Goal: Transaction & Acquisition: Obtain resource

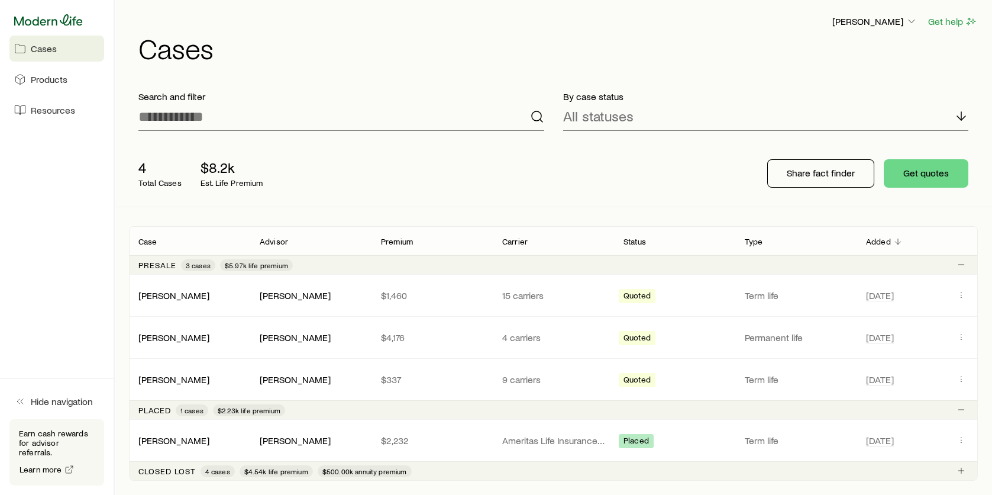
click at [43, 22] on icon at bounding box center [48, 19] width 69 height 11
click at [46, 82] on span "Products" at bounding box center [49, 79] width 37 height 12
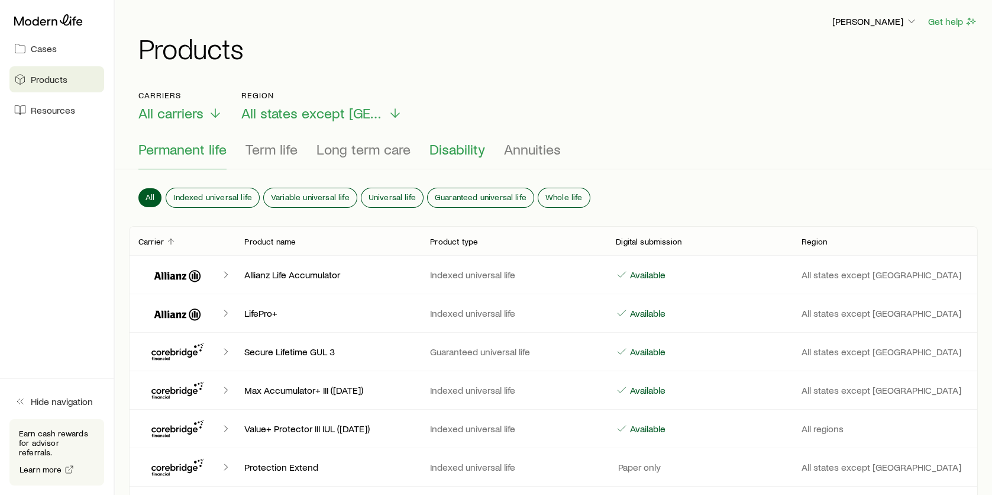
click at [455, 147] on span "Disability" at bounding box center [457, 149] width 56 height 17
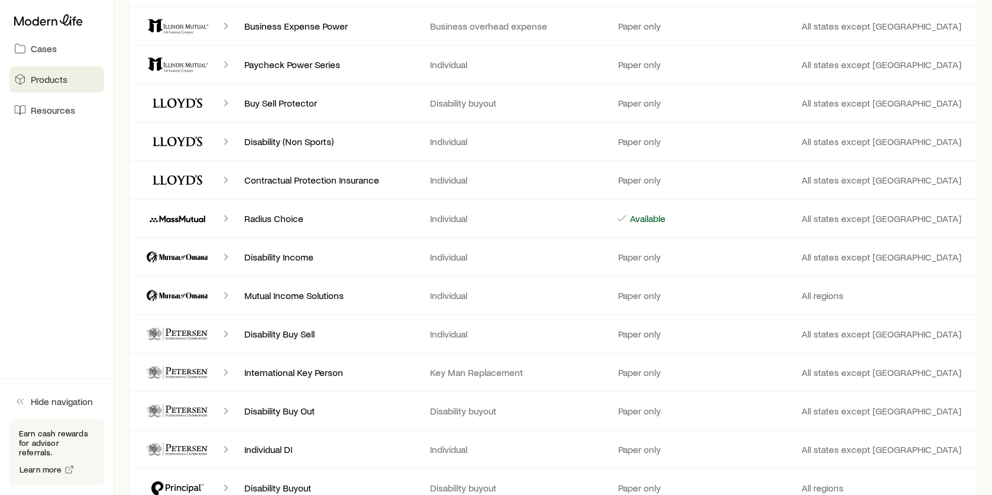
scroll to position [593, 0]
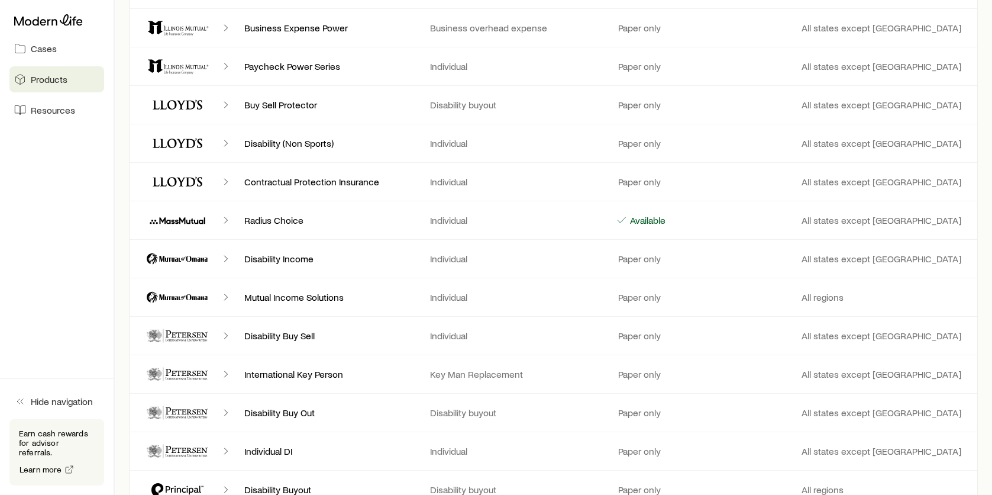
click at [226, 370] on icon "Client cases" at bounding box center [226, 374] width 12 height 12
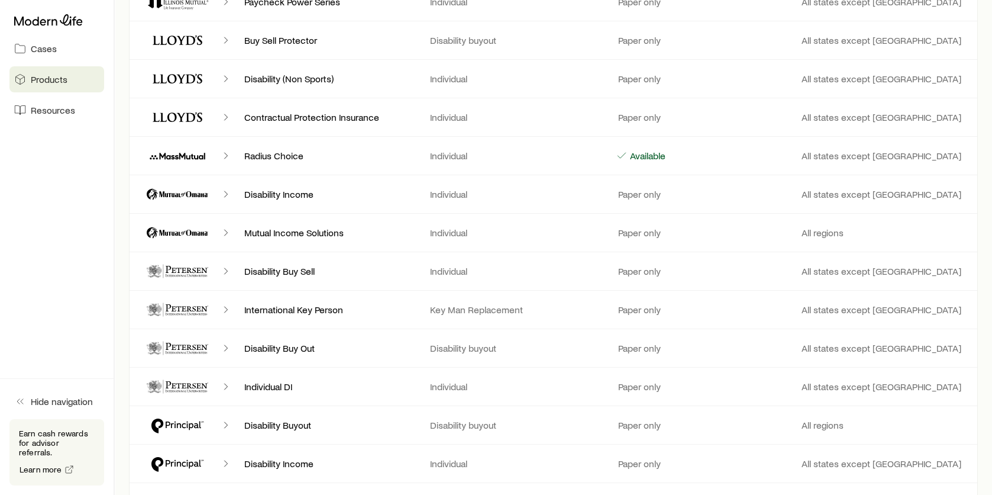
scroll to position [711, 0]
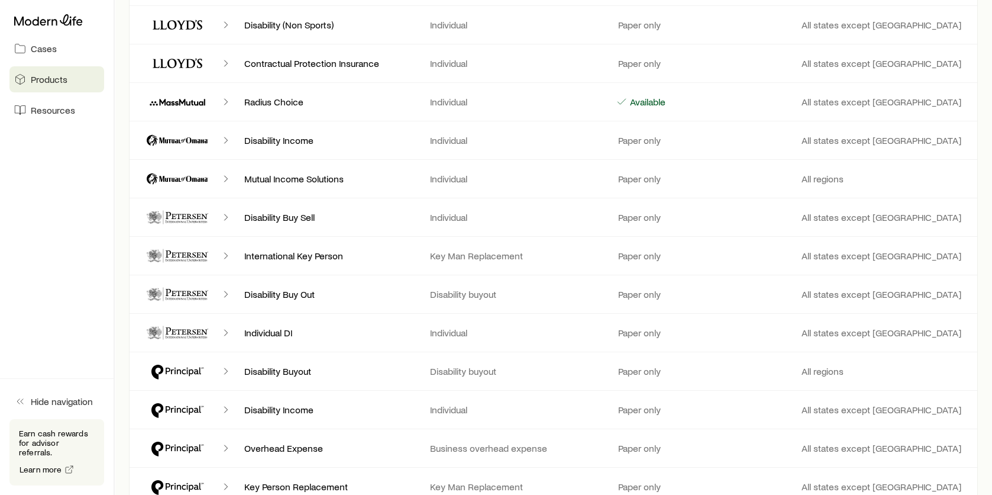
click at [695, 256] on div "Paper only" at bounding box center [699, 256] width 167 height 12
click at [225, 293] on icon "Client cases" at bounding box center [226, 294] width 12 height 12
click at [225, 369] on polyline "Client cases" at bounding box center [225, 371] width 3 height 6
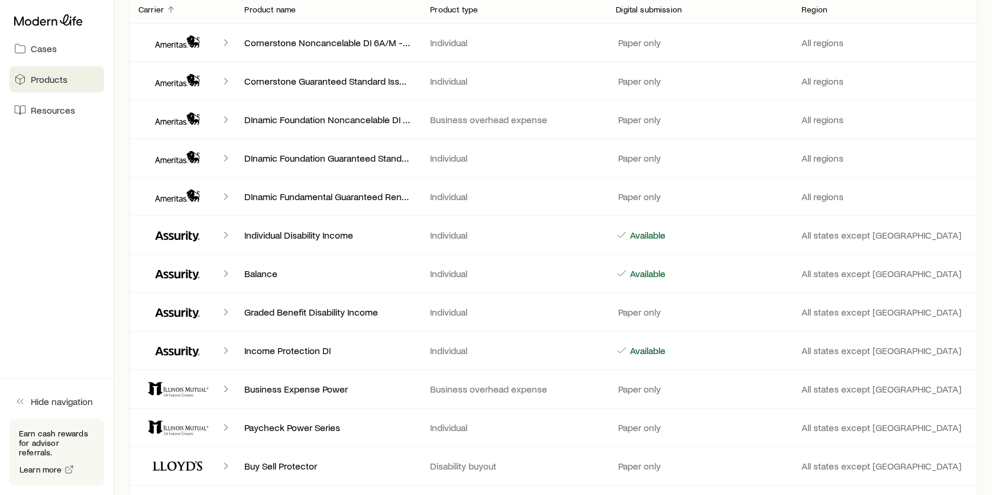
scroll to position [60, 0]
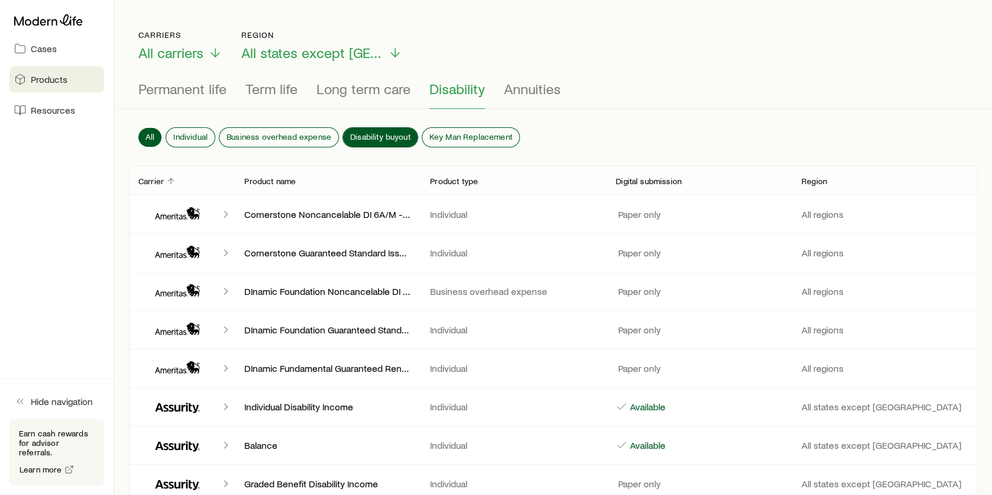
click at [384, 135] on span "Disability buyout" at bounding box center [380, 136] width 60 height 9
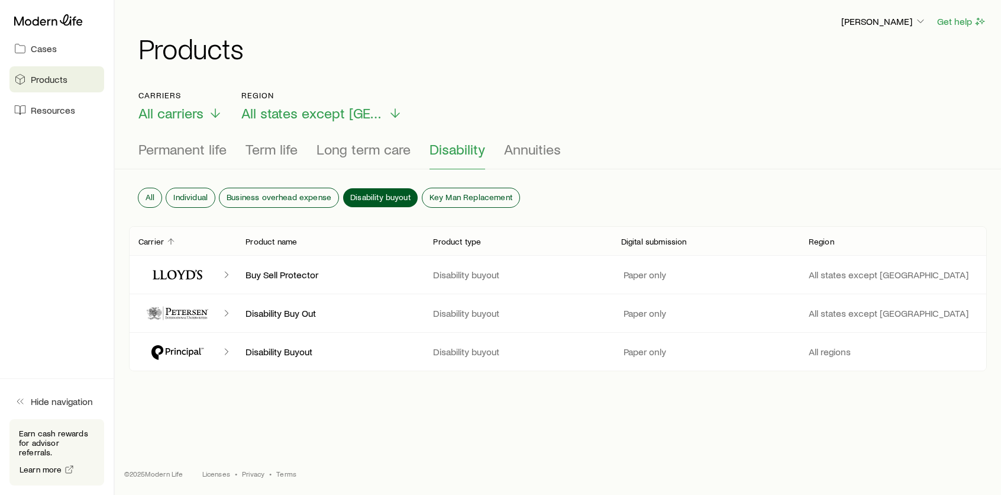
click at [193, 319] on icon "Client cases" at bounding box center [177, 313] width 71 height 28
click at [225, 309] on icon "Client cases" at bounding box center [227, 313] width 12 height 12
click at [40, 27] on div at bounding box center [56, 19] width 95 height 21
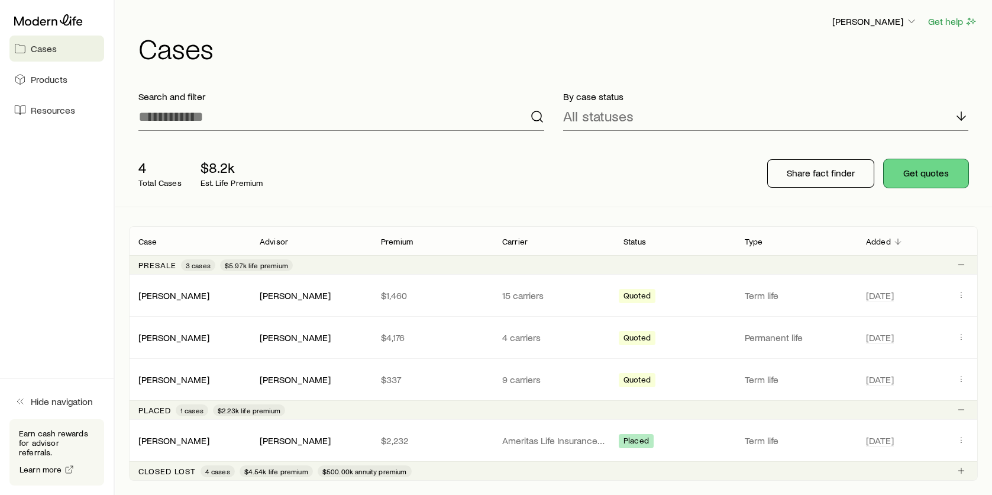
click at [910, 174] on button "Get quotes" at bounding box center [926, 173] width 85 height 28
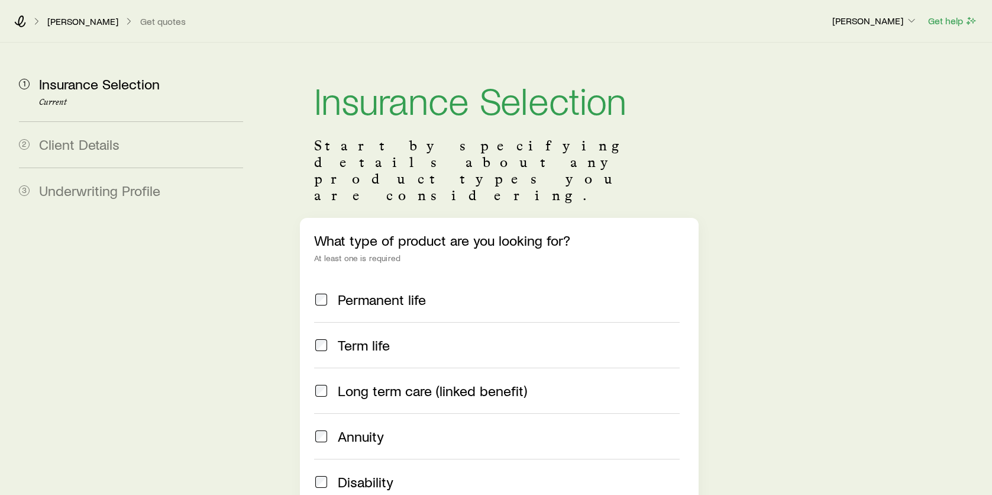
click at [329, 473] on div "Disability" at bounding box center [497, 481] width 366 height 17
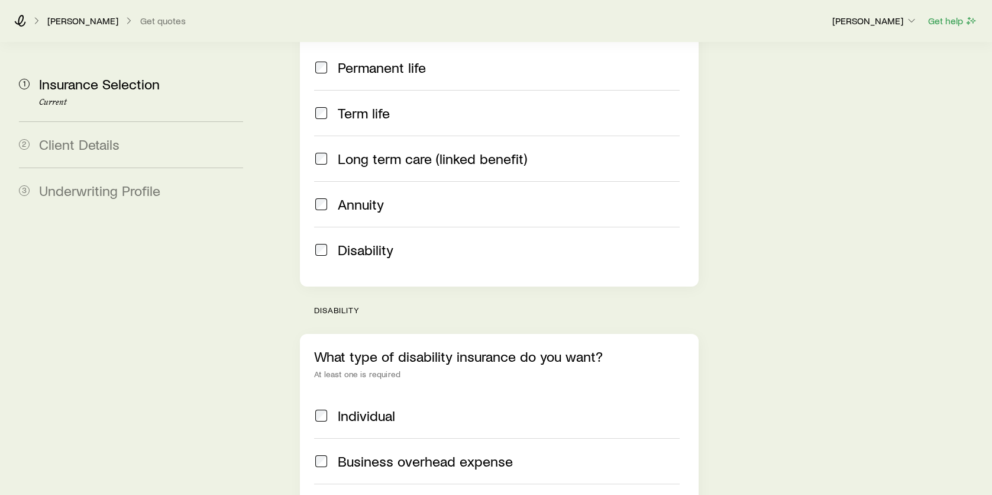
scroll to position [414, 0]
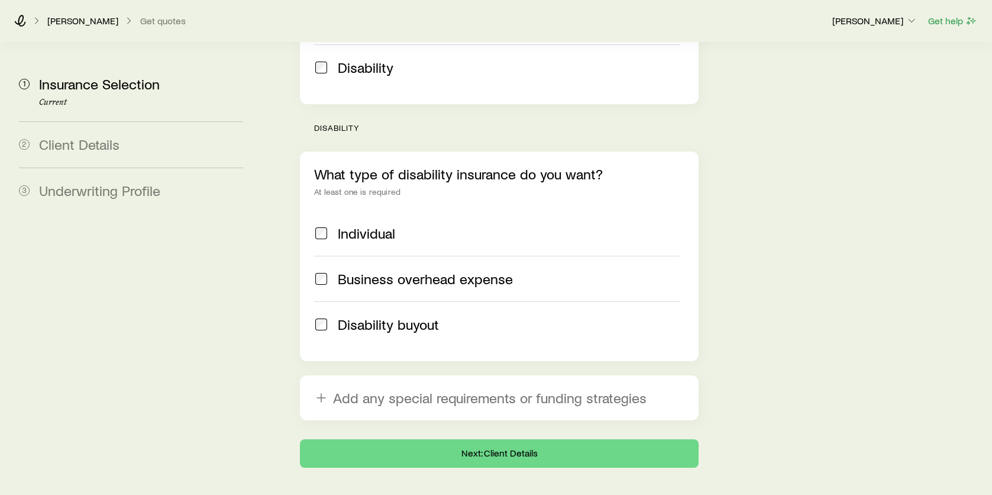
click at [328, 316] on div "Disability buyout" at bounding box center [497, 324] width 366 height 17
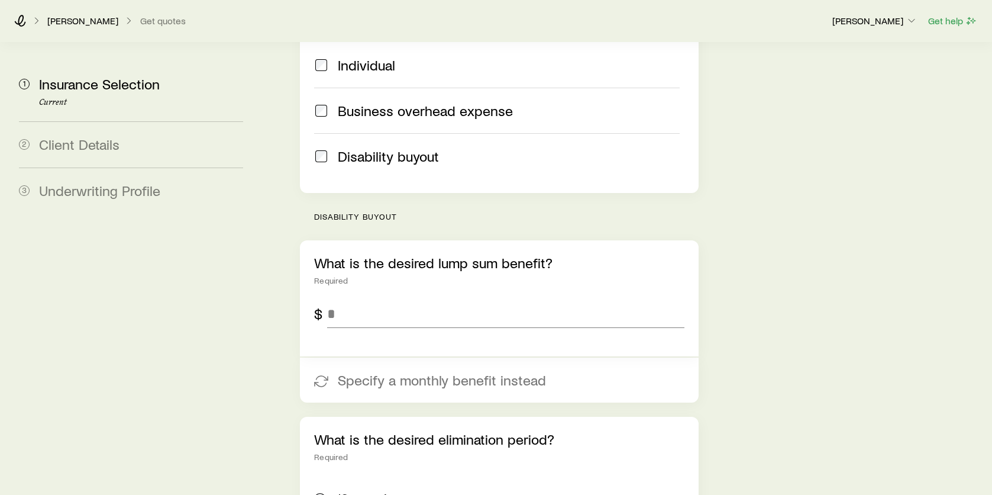
scroll to position [592, 0]
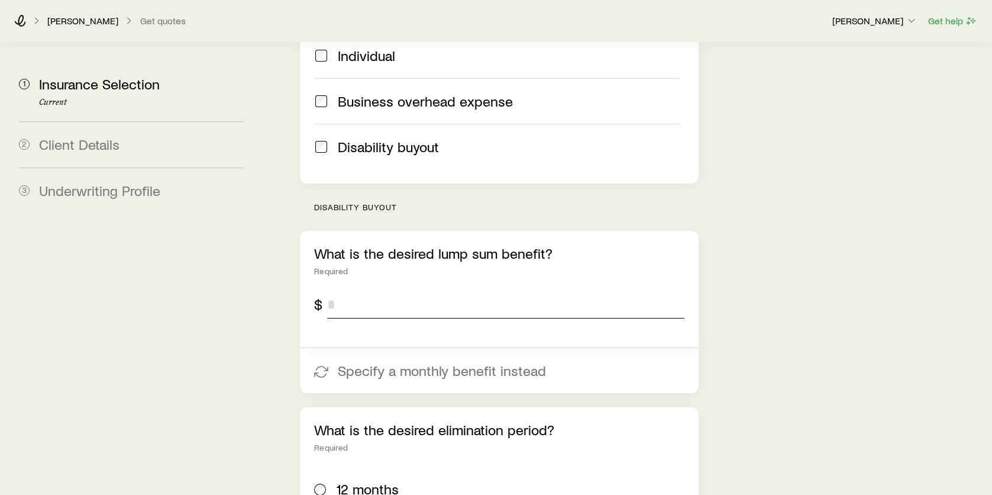
click at [354, 290] on input "tel" at bounding box center [505, 304] width 357 height 28
type input "*******"
click at [827, 318] on div "Insurance Selection Start by specifying details about any product types you are…" at bounding box center [625, 94] width 716 height 1286
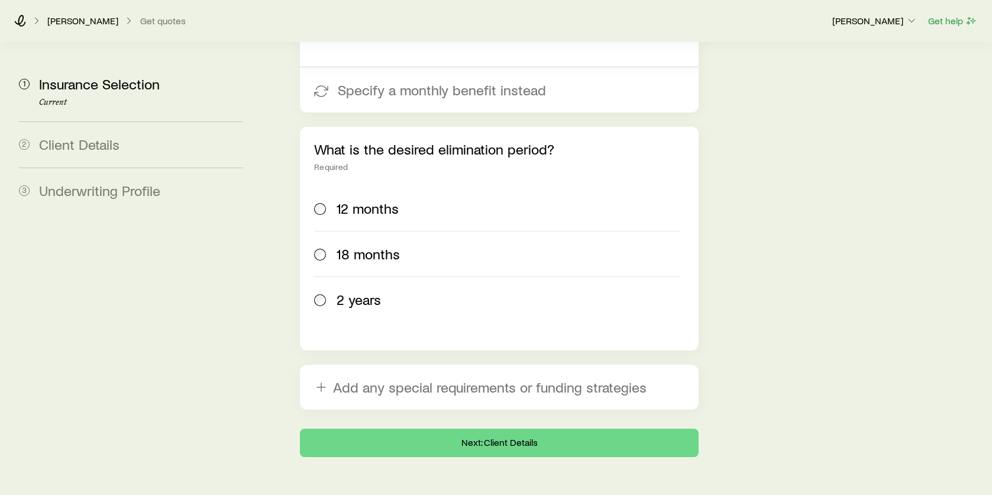
scroll to position [880, 0]
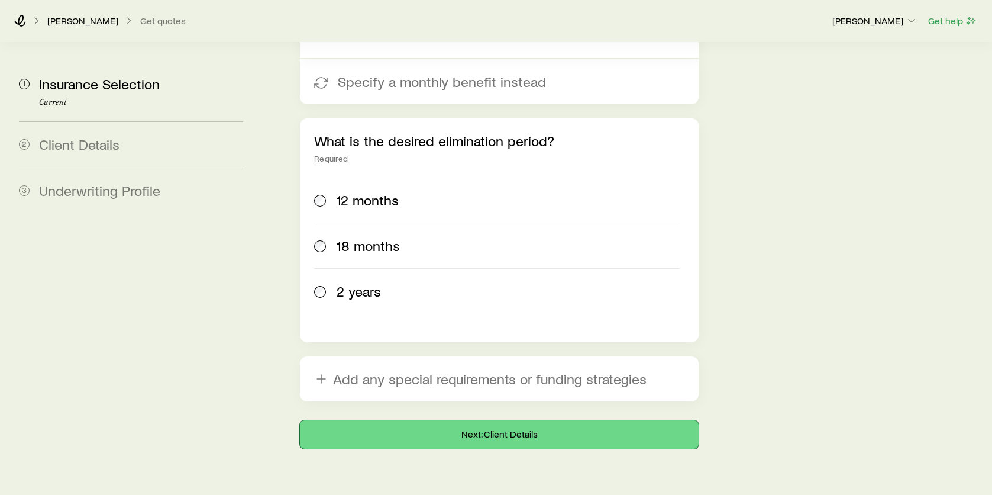
click at [536, 420] on button "Next: Client Details" at bounding box center [499, 434] width 399 height 28
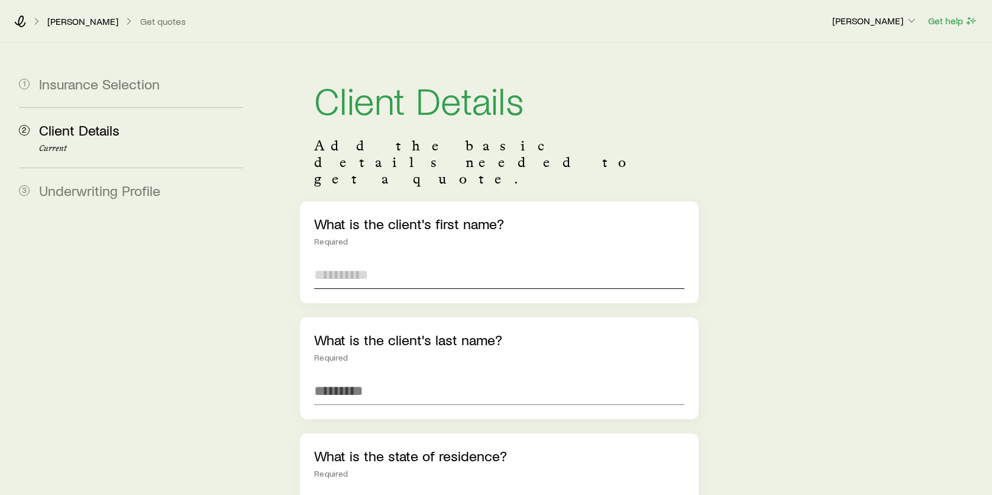
click at [412, 260] on input "text" at bounding box center [499, 274] width 370 height 28
type input "**"
click at [404, 376] on input "**" at bounding box center [499, 390] width 370 height 28
type input "*********"
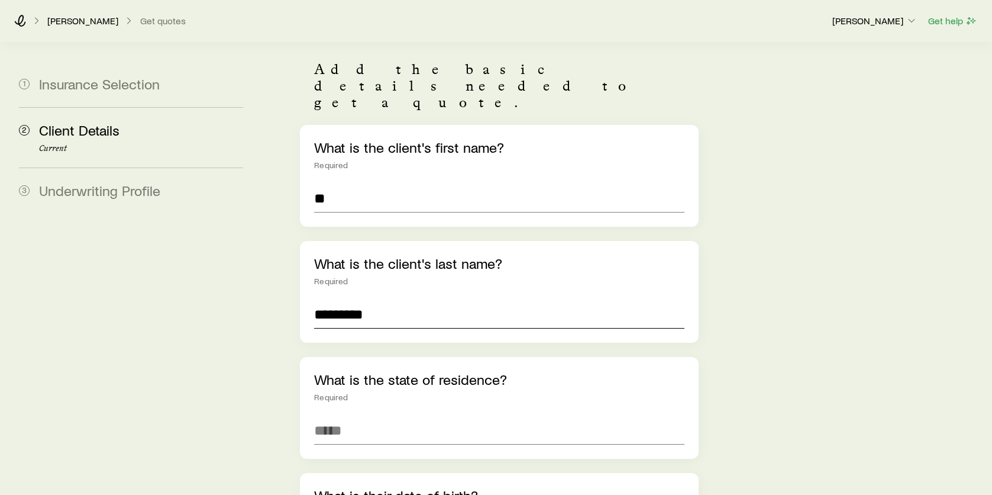
scroll to position [237, 0]
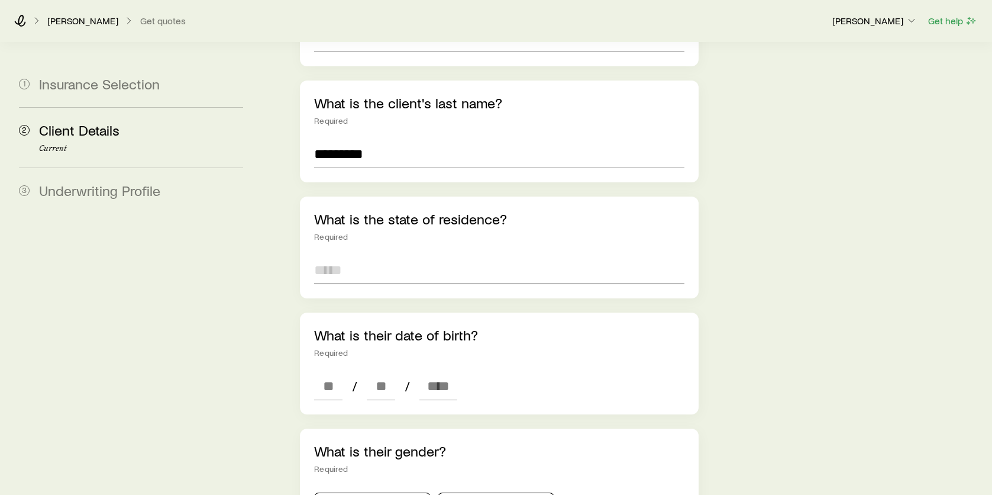
click at [360, 256] on input at bounding box center [499, 270] width 370 height 28
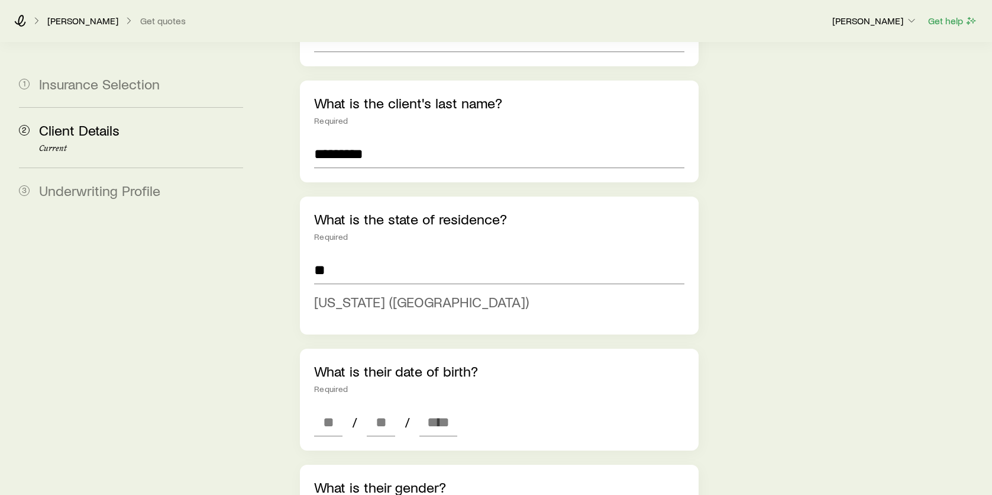
click at [351, 293] on span "[US_STATE] ([GEOGRAPHIC_DATA])" at bounding box center [421, 301] width 215 height 17
type input "**********"
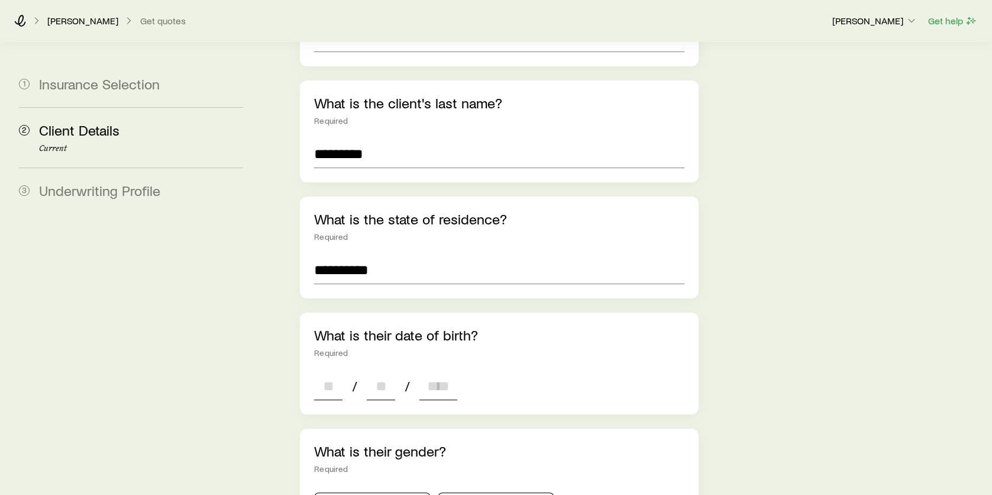
click at [330, 371] on input at bounding box center [328, 385] width 28 height 28
type input "**"
type input "****"
click at [190, 396] on aside "1 Insurance Selection 2 Client Details Current 3 Underwriting Profile" at bounding box center [130, 398] width 243 height 1185
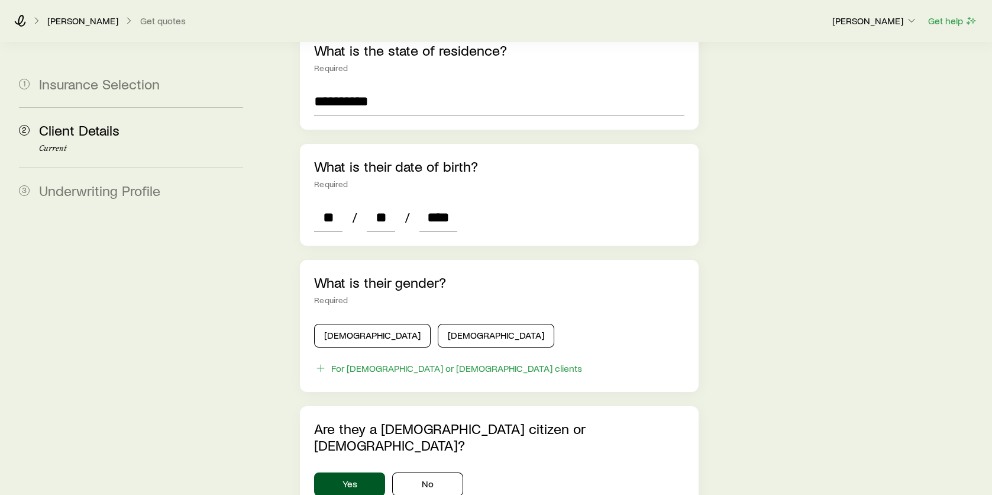
scroll to position [414, 0]
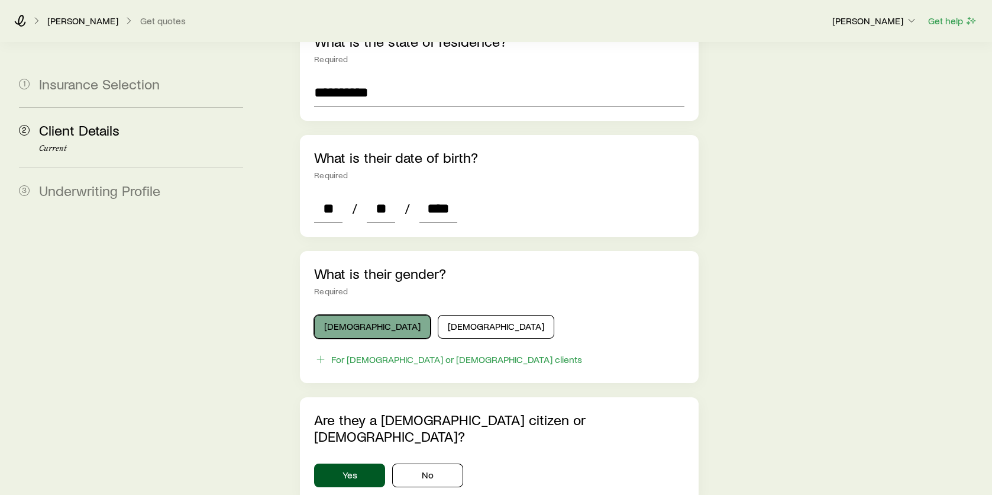
click at [338, 315] on button "[DEMOGRAPHIC_DATA]" at bounding box center [372, 327] width 117 height 24
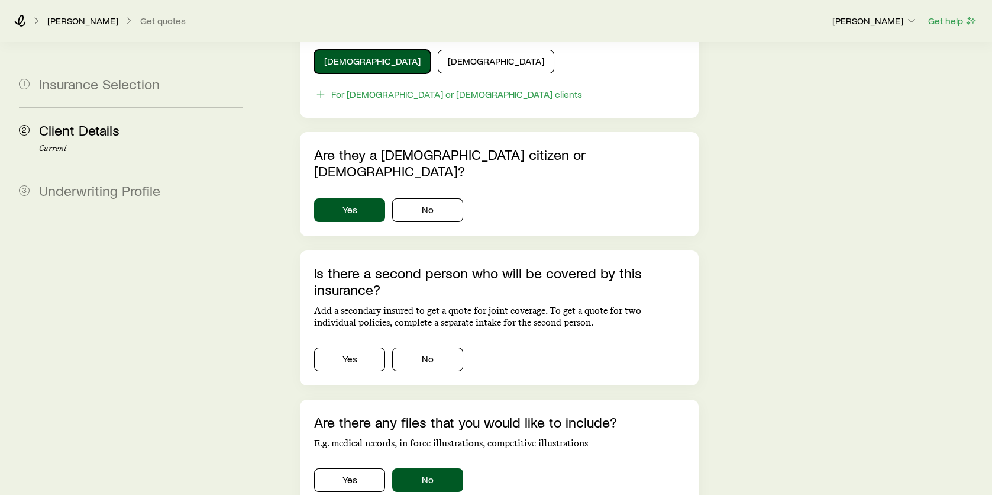
scroll to position [710, 0]
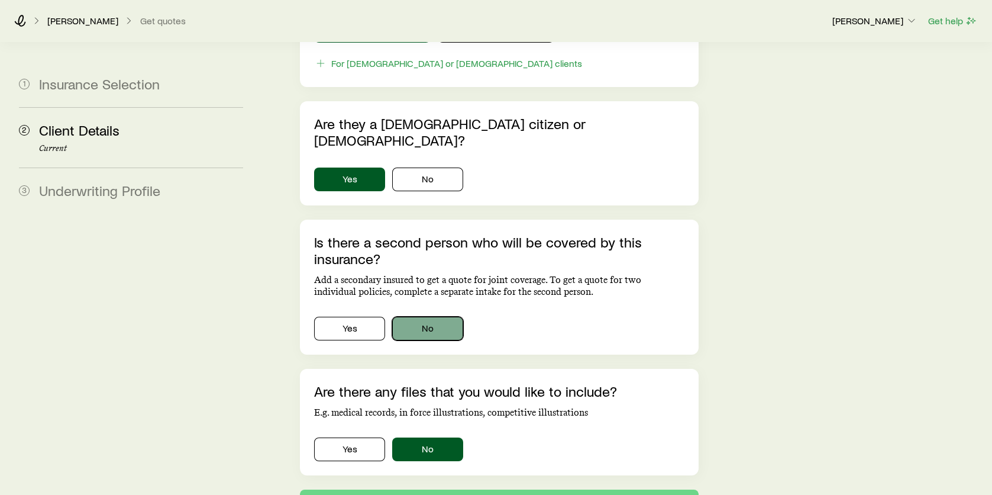
click at [421, 316] on button "No" at bounding box center [427, 328] width 71 height 24
click at [552, 489] on button "Next: Underwriting Profile" at bounding box center [499, 503] width 399 height 28
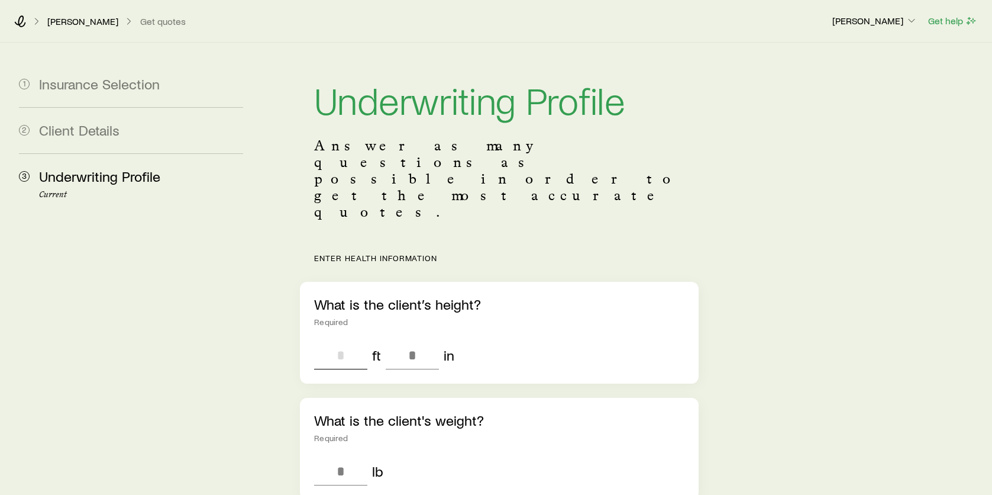
click at [341, 341] on input "tel" at bounding box center [340, 355] width 53 height 28
type input "*"
click at [408, 341] on input "tel" at bounding box center [412, 355] width 53 height 28
type input "*"
click at [332, 457] on input "tel" at bounding box center [340, 471] width 53 height 28
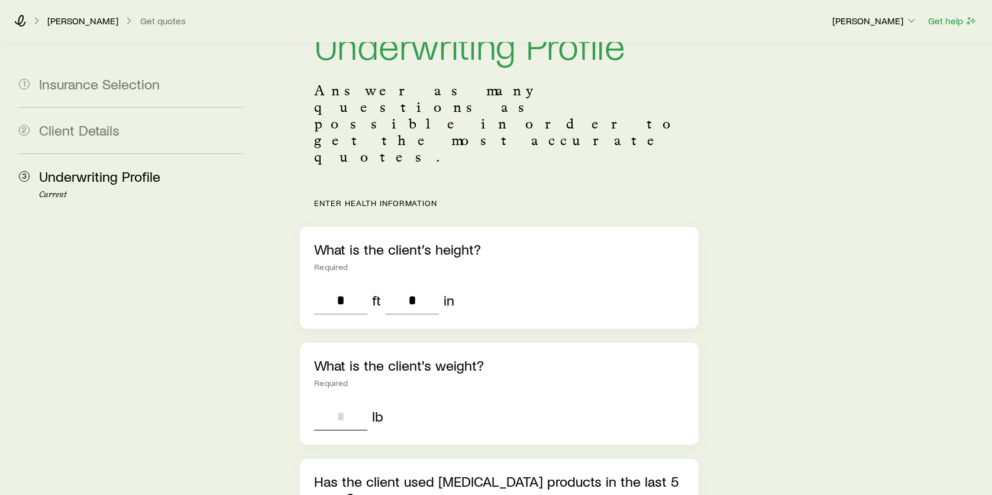
scroll to position [118, 0]
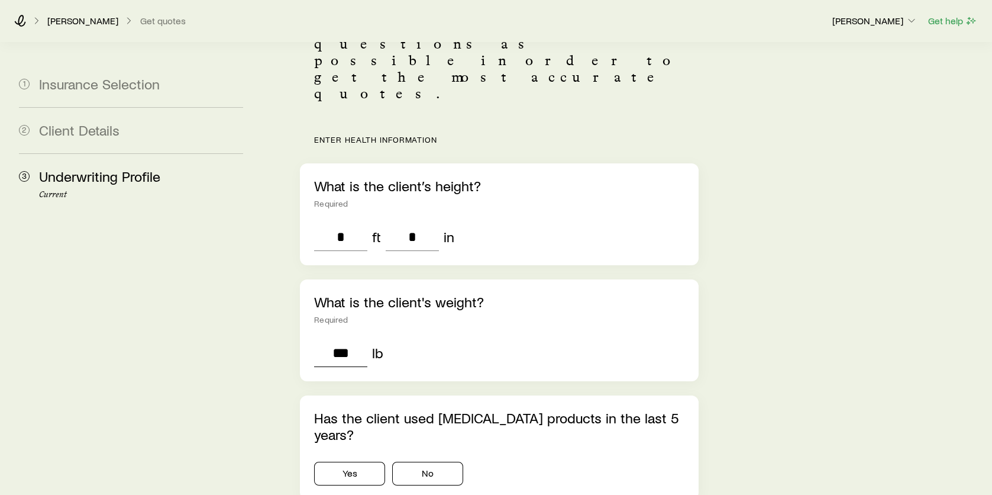
type input "***"
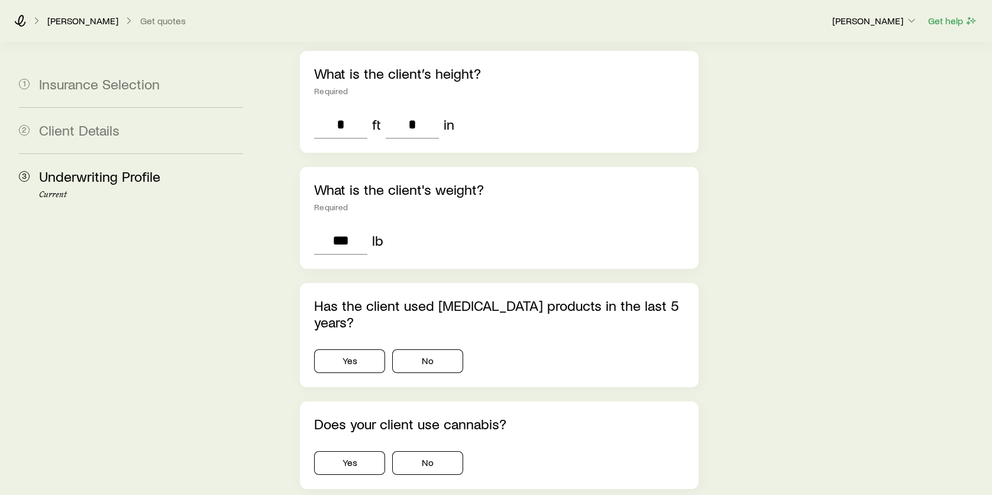
scroll to position [237, 0]
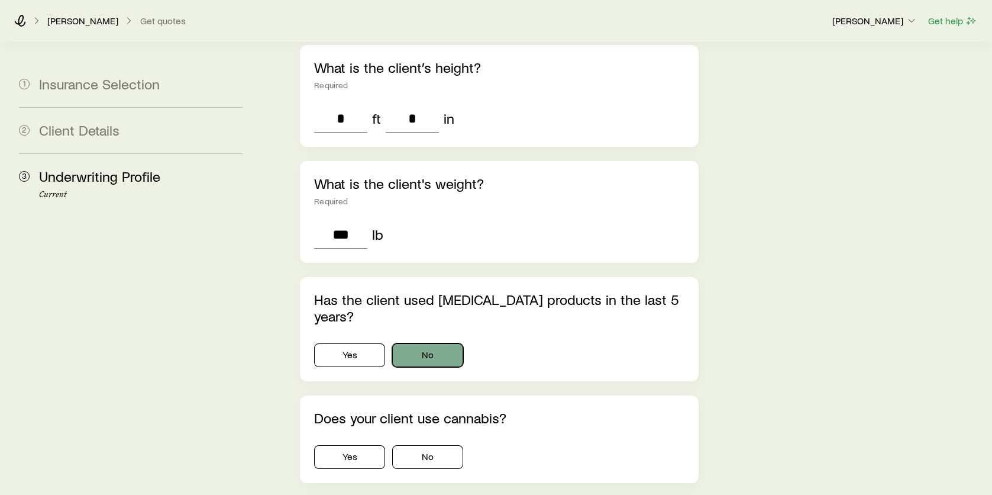
click at [424, 343] on button "No" at bounding box center [427, 355] width 71 height 24
click at [441, 445] on button "No" at bounding box center [427, 457] width 71 height 24
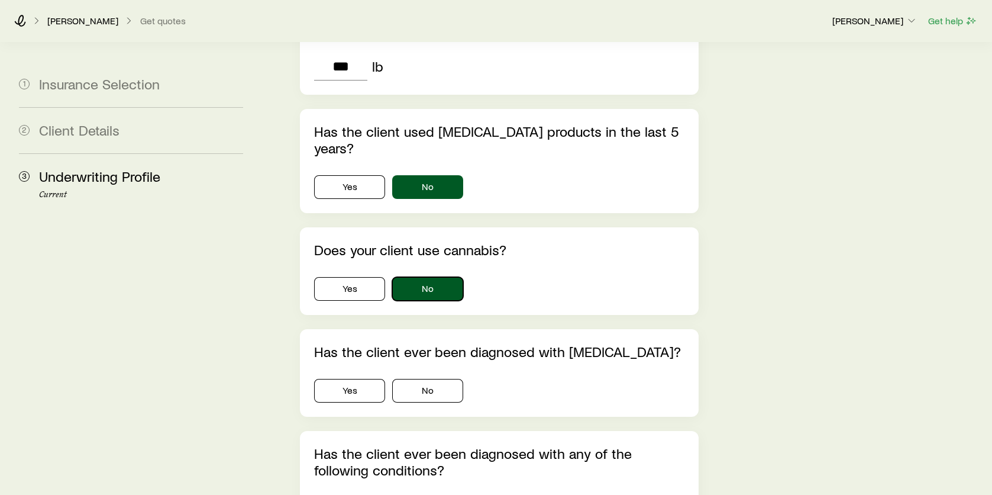
scroll to position [473, 0]
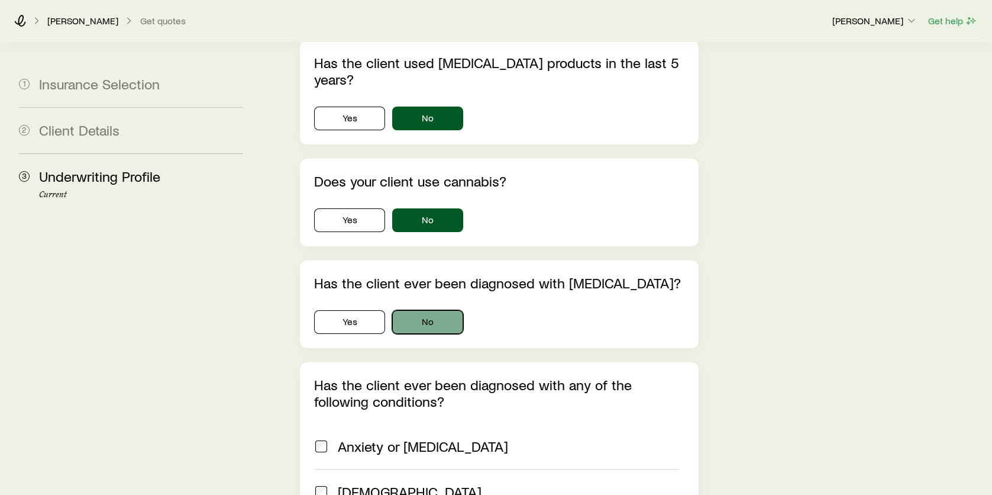
click at [448, 310] on button "No" at bounding box center [427, 322] width 71 height 24
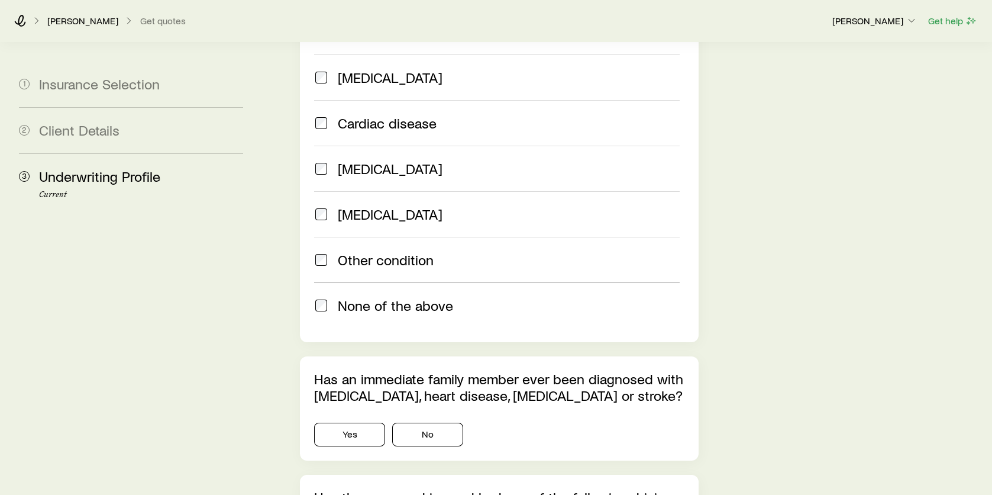
scroll to position [1006, 0]
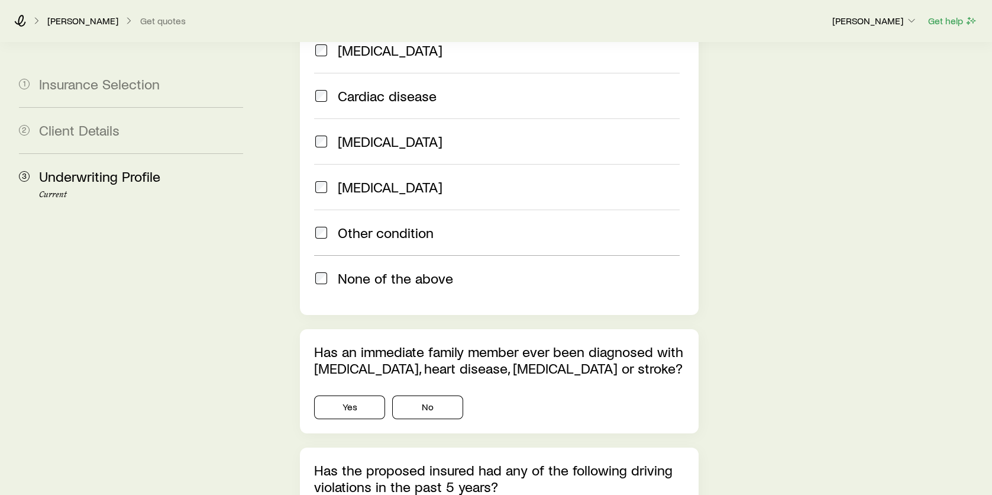
click at [363, 255] on label "None of the above" at bounding box center [497, 278] width 366 height 46
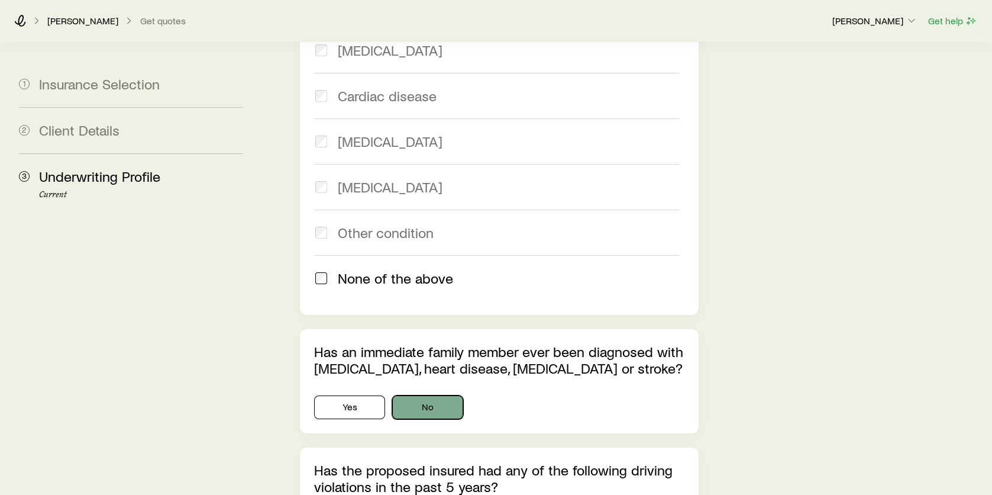
click at [424, 395] on button "No" at bounding box center [427, 407] width 71 height 24
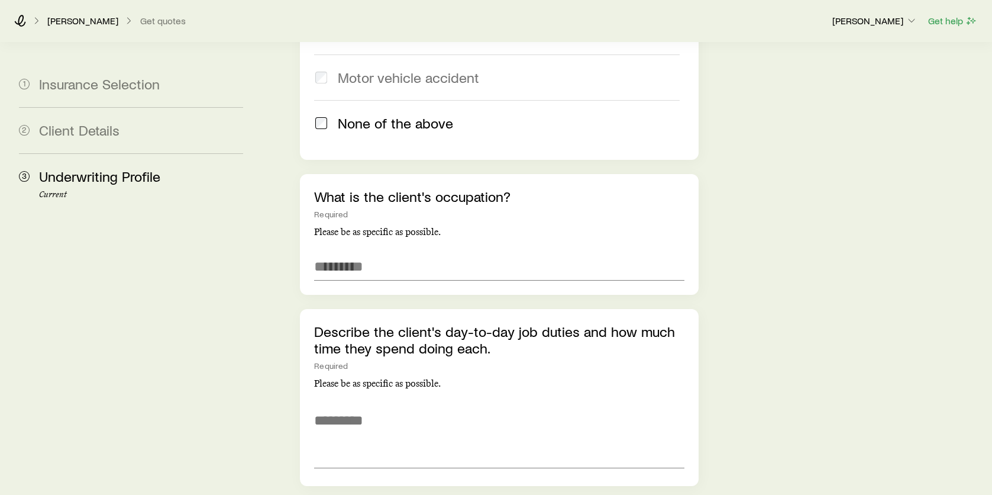
scroll to position [1656, 0]
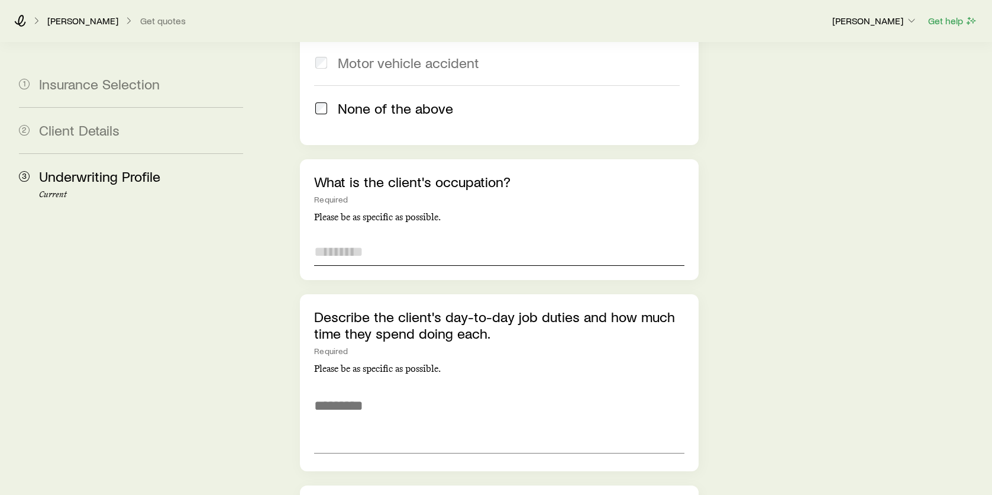
click at [376, 237] on input "text" at bounding box center [499, 251] width 370 height 28
type input "*"
click at [571, 237] on input "**********" at bounding box center [499, 251] width 370 height 28
click at [371, 237] on input "**********" at bounding box center [499, 251] width 370 height 28
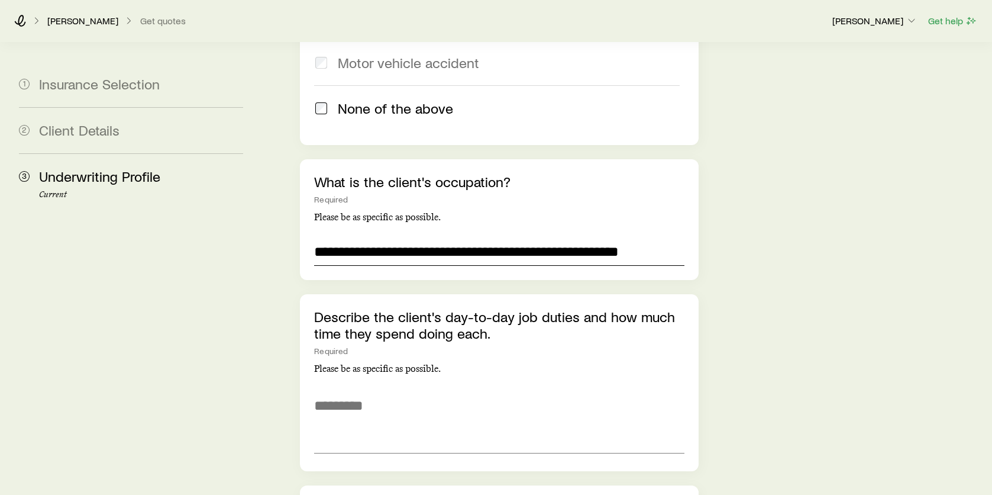
type input "**********"
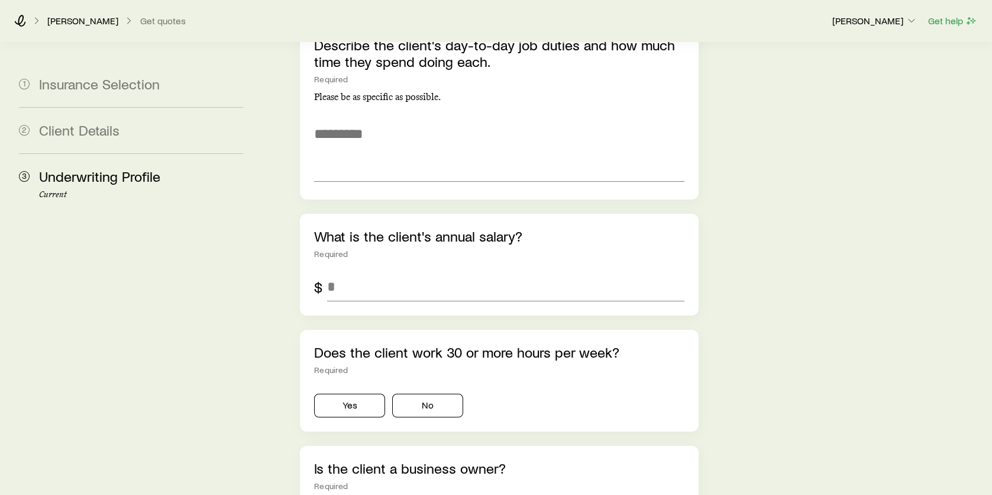
scroll to position [1952, 0]
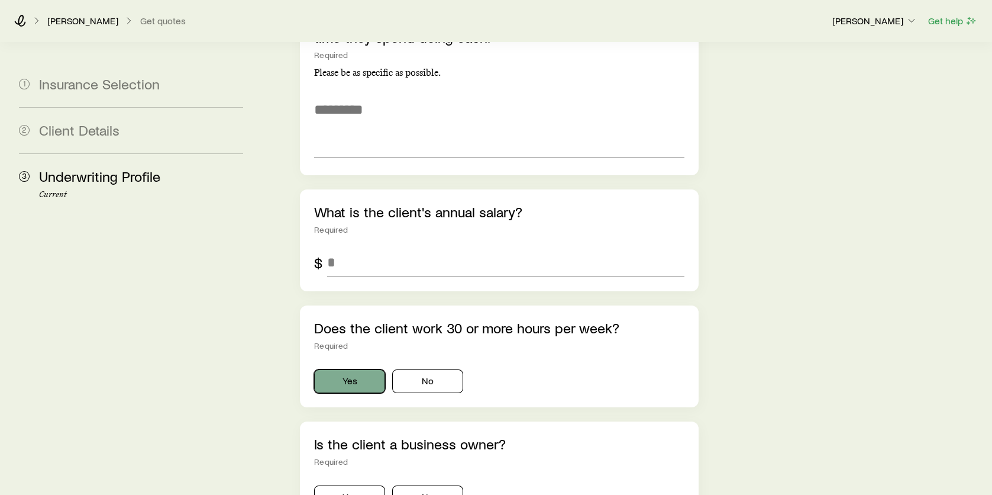
click at [350, 369] on button "Yes" at bounding box center [349, 381] width 71 height 24
click at [331, 485] on button "Yes" at bounding box center [349, 497] width 71 height 24
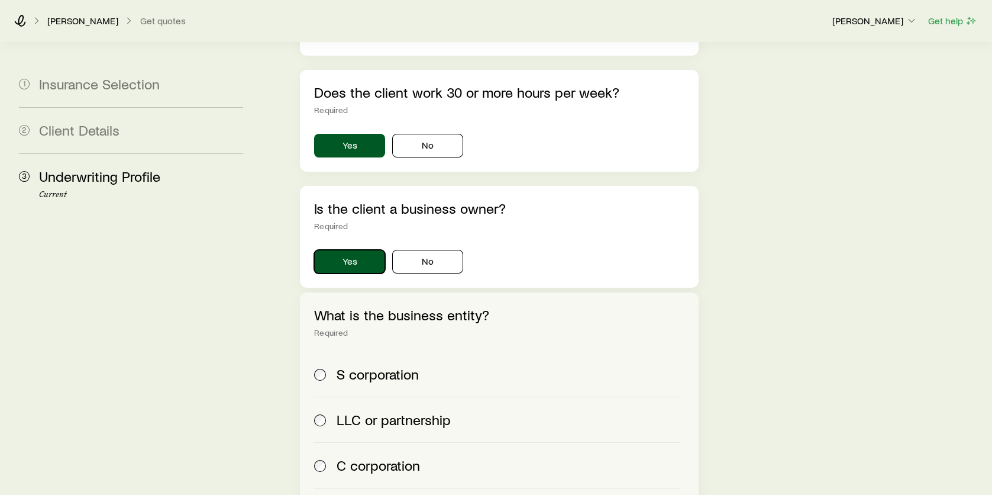
scroll to position [2189, 0]
click at [326, 410] on span at bounding box center [320, 418] width 13 height 17
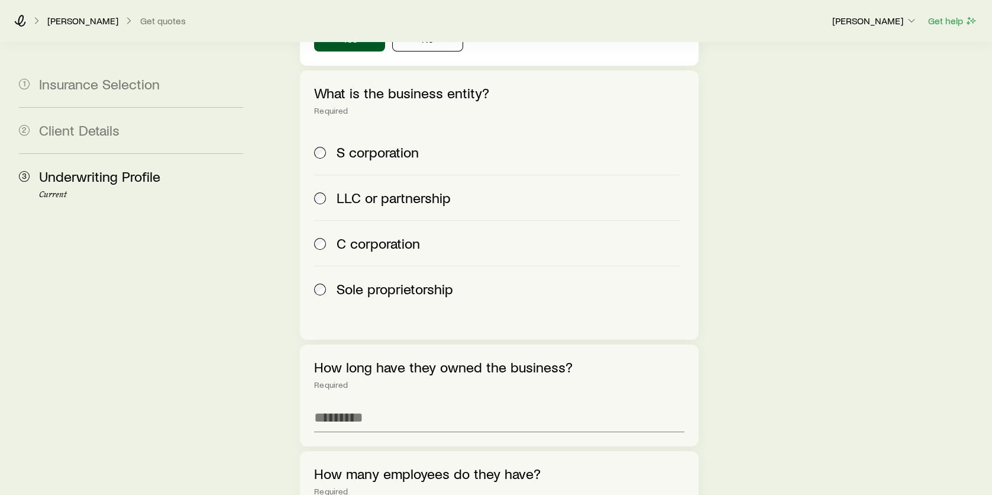
scroll to position [2484, 0]
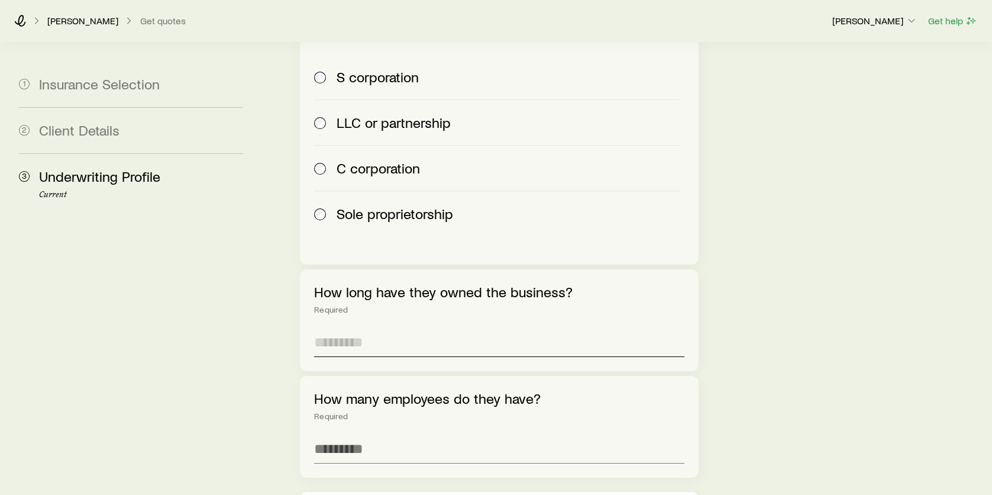
click at [385, 328] on input "text" at bounding box center [499, 342] width 370 height 28
type input "*"
click at [394, 435] on input "tel" at bounding box center [499, 449] width 370 height 28
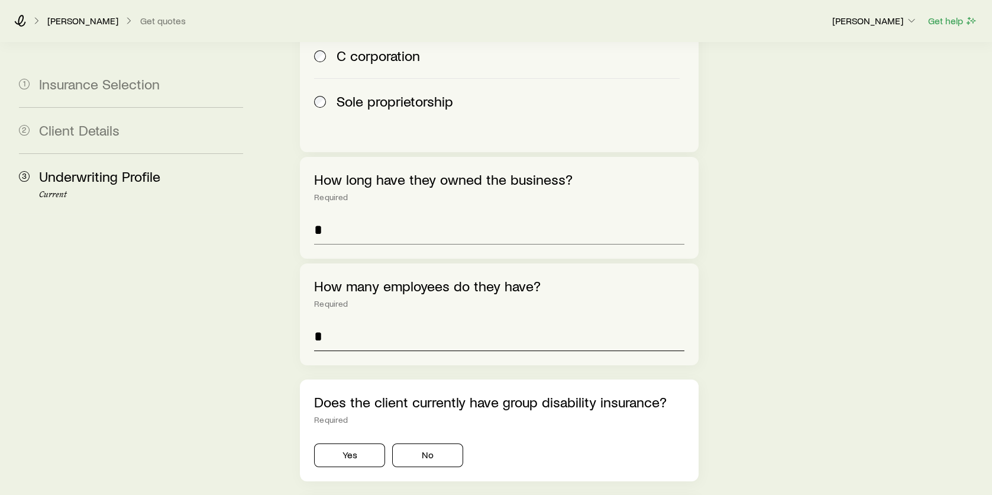
scroll to position [2662, 0]
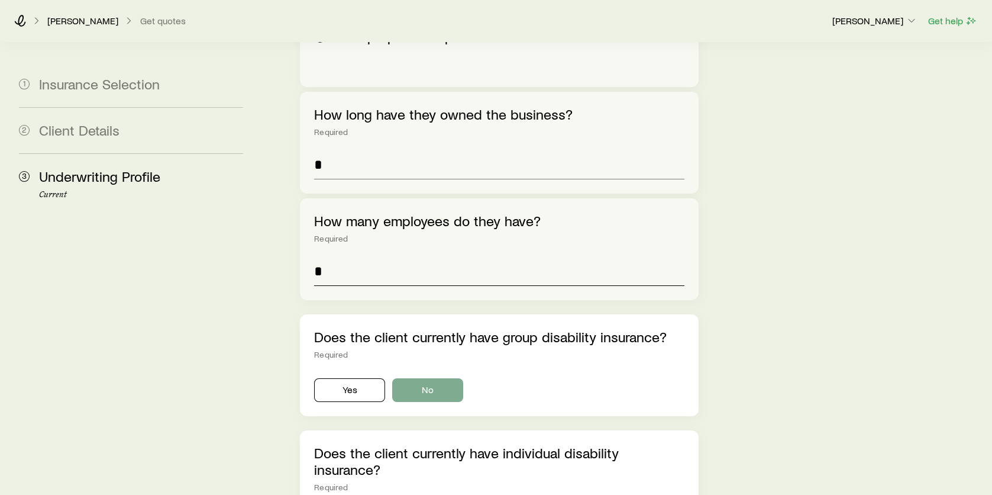
type input "*"
click at [422, 378] on button "No" at bounding box center [427, 390] width 71 height 24
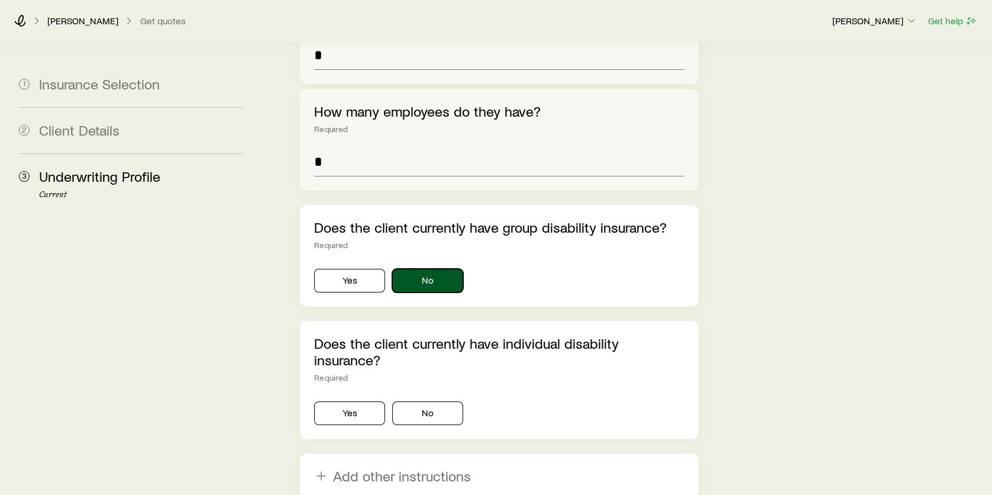
scroll to position [2780, 0]
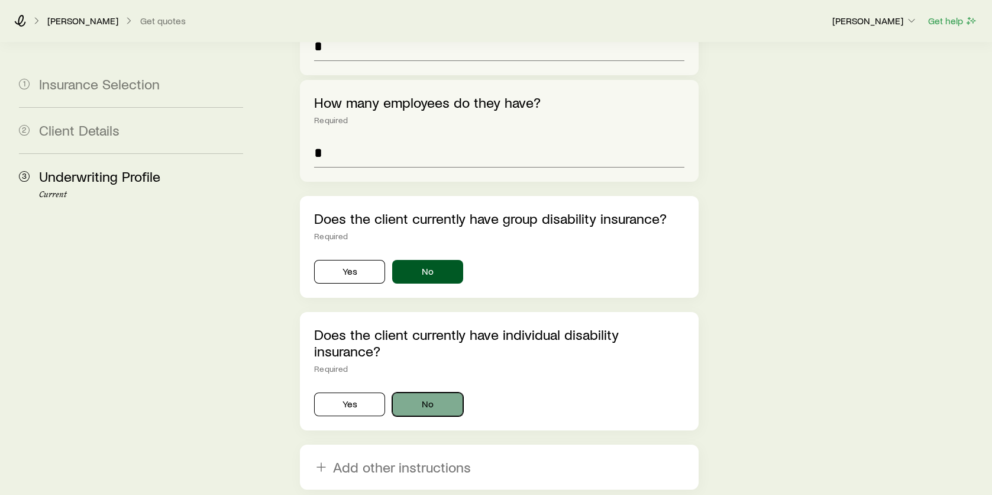
click at [431, 392] on button "No" at bounding box center [427, 404] width 71 height 24
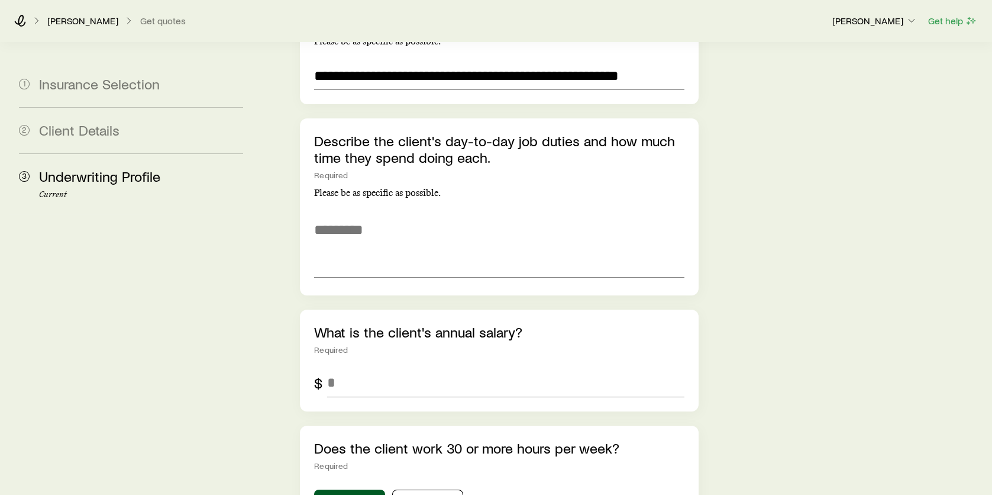
scroll to position [1775, 0]
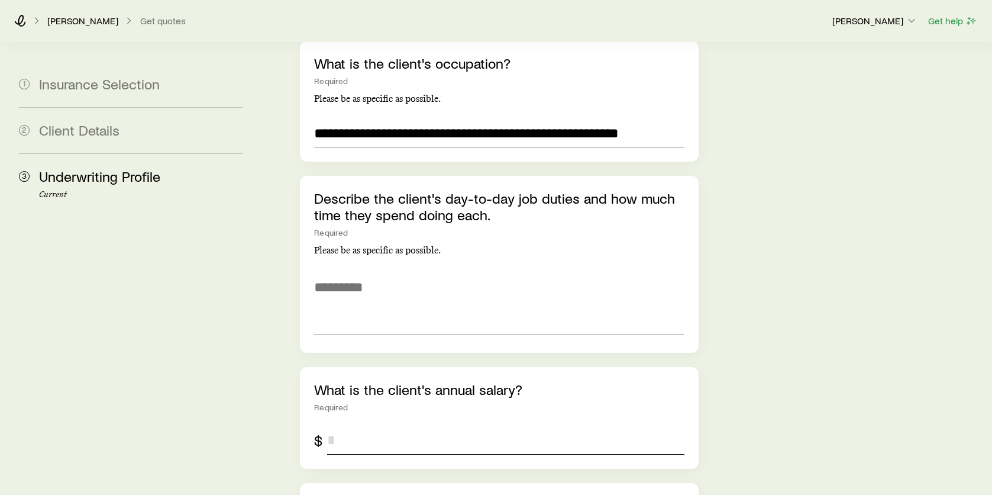
click at [402, 426] on input "tel" at bounding box center [505, 440] width 357 height 28
type input "******"
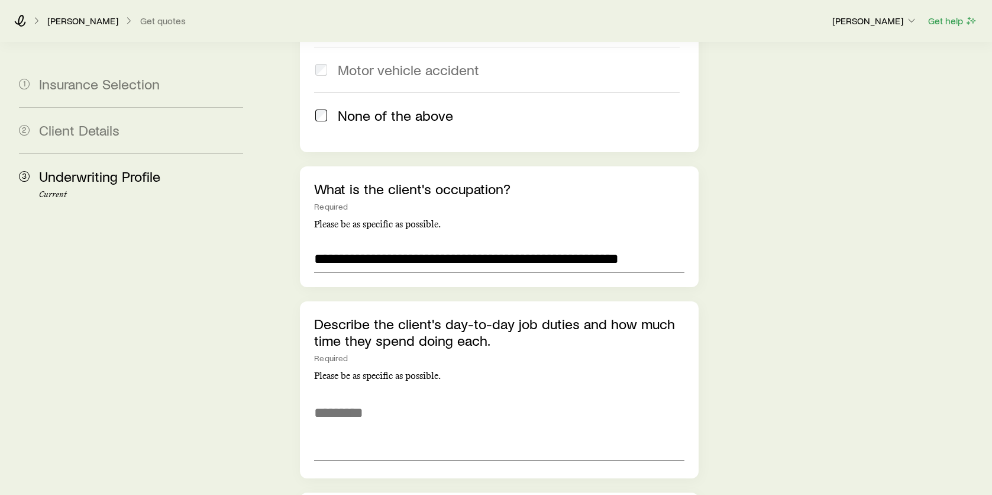
scroll to position [1656, 0]
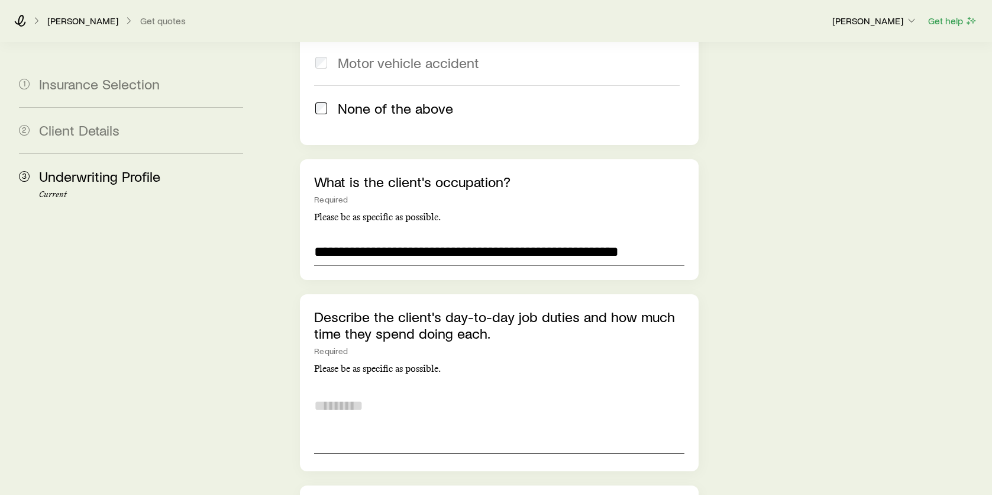
click at [388, 389] on textarea at bounding box center [499, 421] width 370 height 64
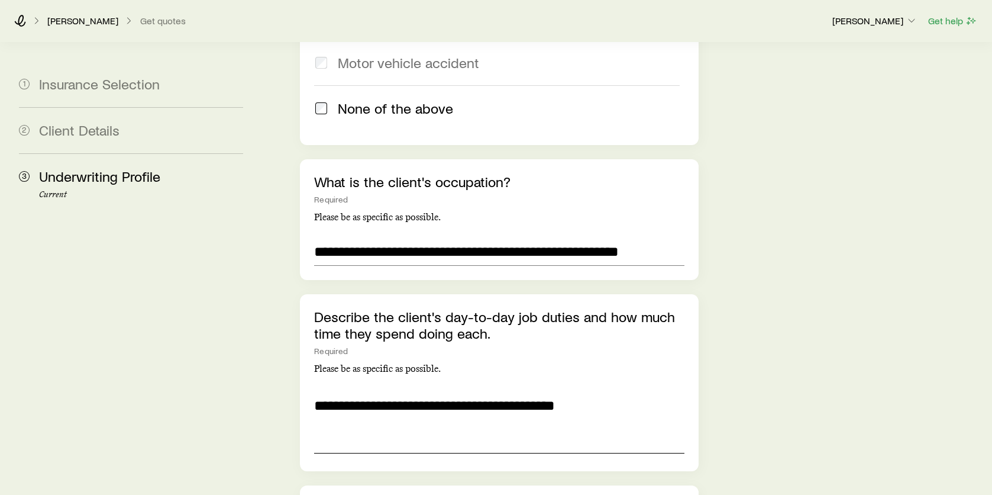
type textarea "**********"
click at [774, 342] on div "Underwriting Profile Answer as many questions as possible in order to get the m…" at bounding box center [625, 39] width 716 height 3307
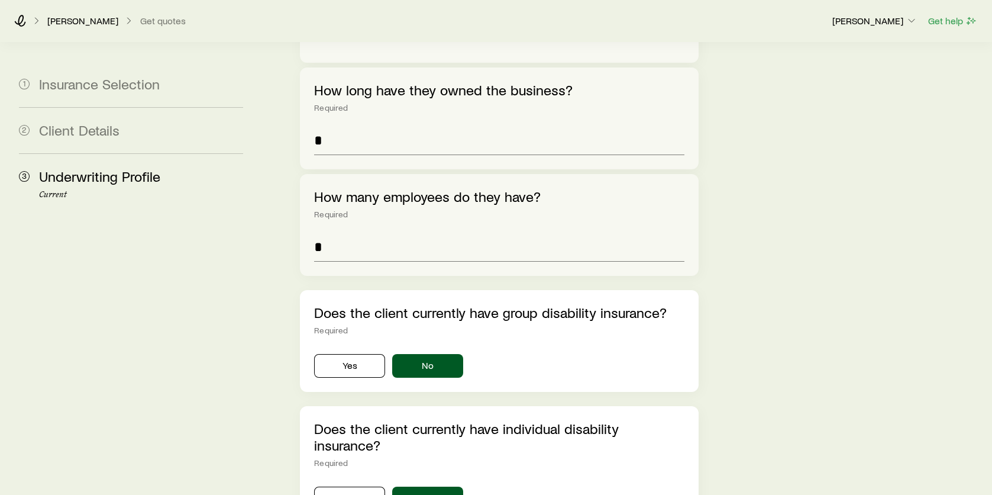
scroll to position [2866, 0]
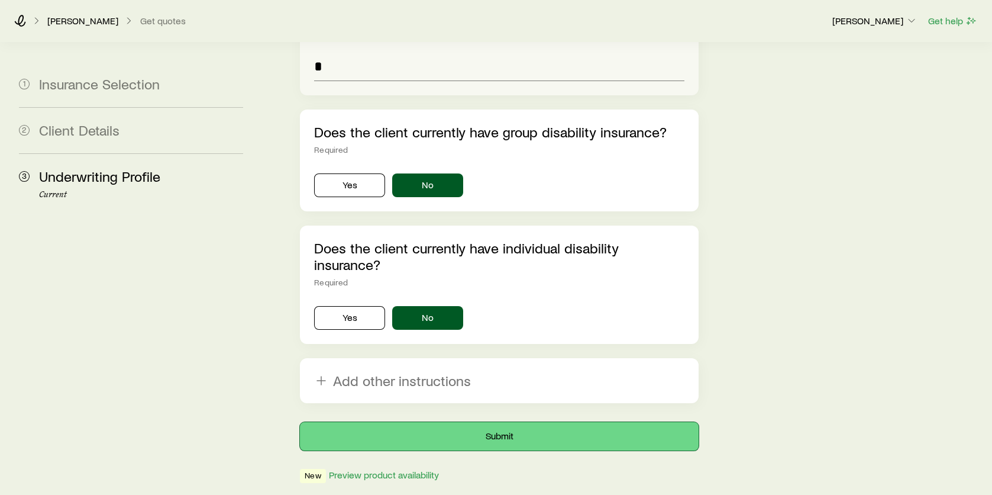
click at [493, 422] on button "Submit" at bounding box center [499, 436] width 399 height 28
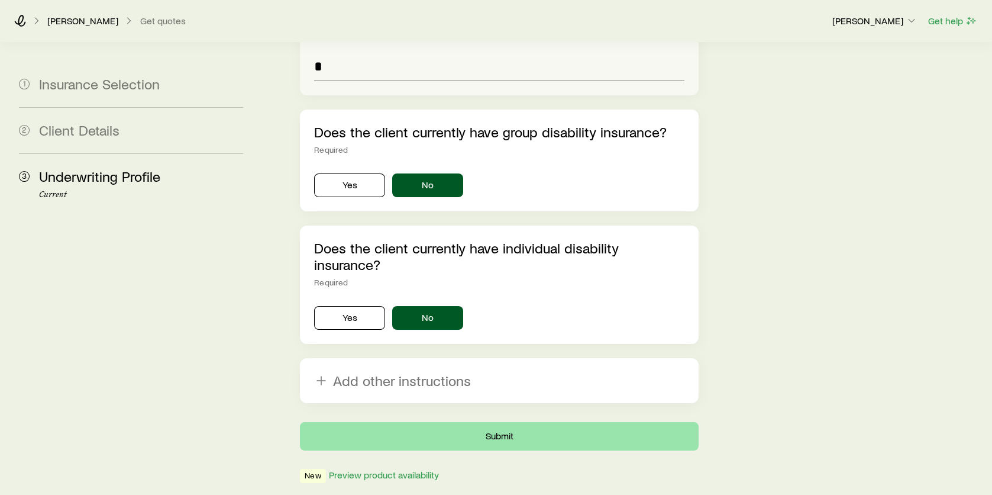
scroll to position [0, 0]
